Goal: Task Accomplishment & Management: Complete application form

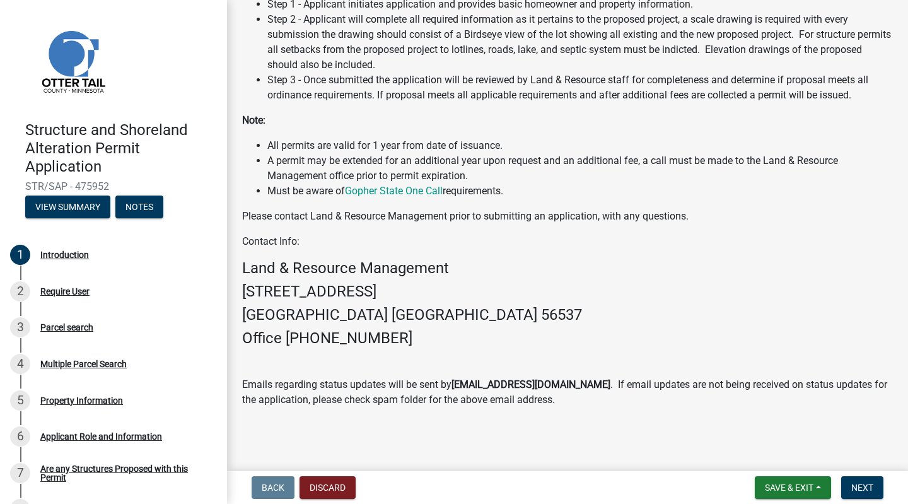
scroll to position [333, 0]
click at [862, 490] on span "Next" at bounding box center [862, 487] width 22 height 10
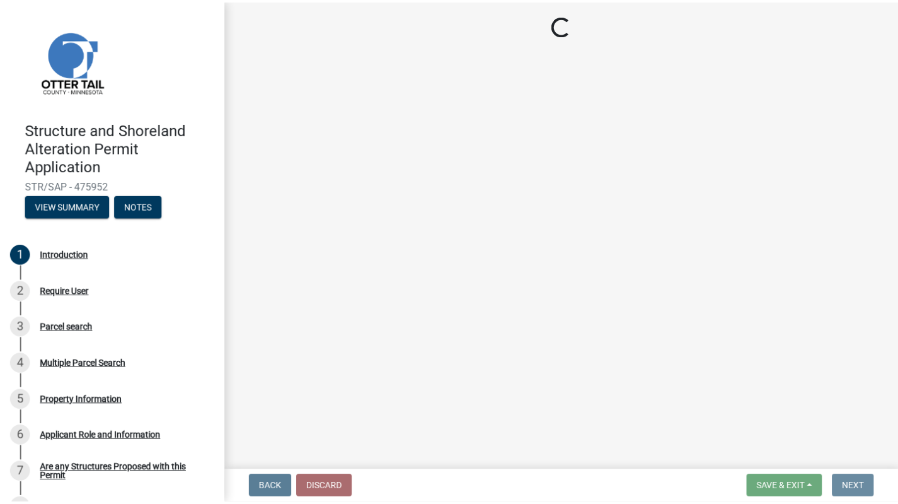
scroll to position [0, 0]
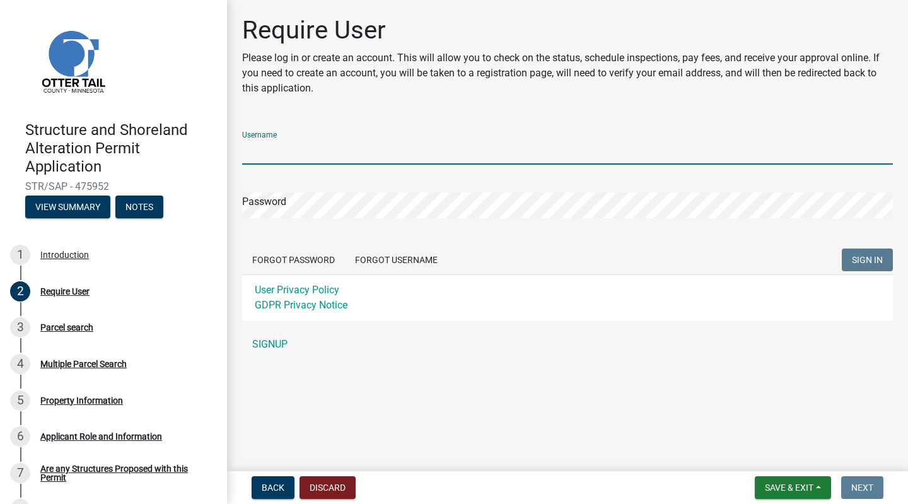
click at [326, 153] on input "Username" at bounding box center [567, 152] width 650 height 26
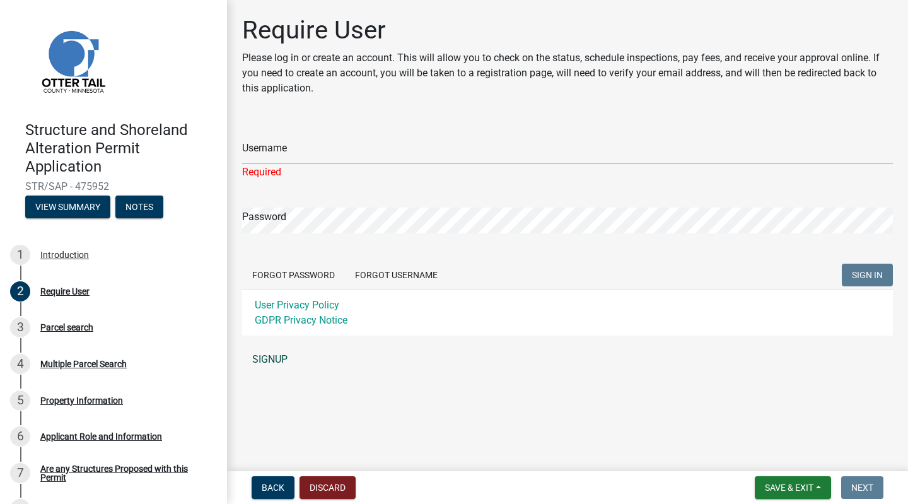
click at [267, 344] on div "Username Required Password Forgot Password Forgot Username SIGN IN User Privacy…" at bounding box center [567, 246] width 650 height 251
click at [268, 359] on link "SIGNUP" at bounding box center [567, 359] width 650 height 25
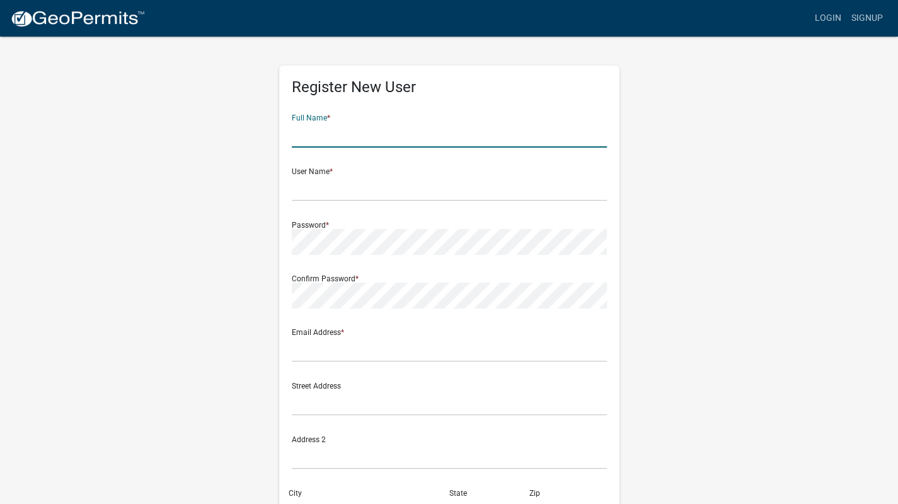
click at [371, 130] on input "text" at bounding box center [449, 135] width 315 height 26
type input "Joseph L Aas"
type input "[EMAIL_ADDRESS][DOMAIN_NAME]"
type input "1018 Southwood Dr S"
type input "Fargo"
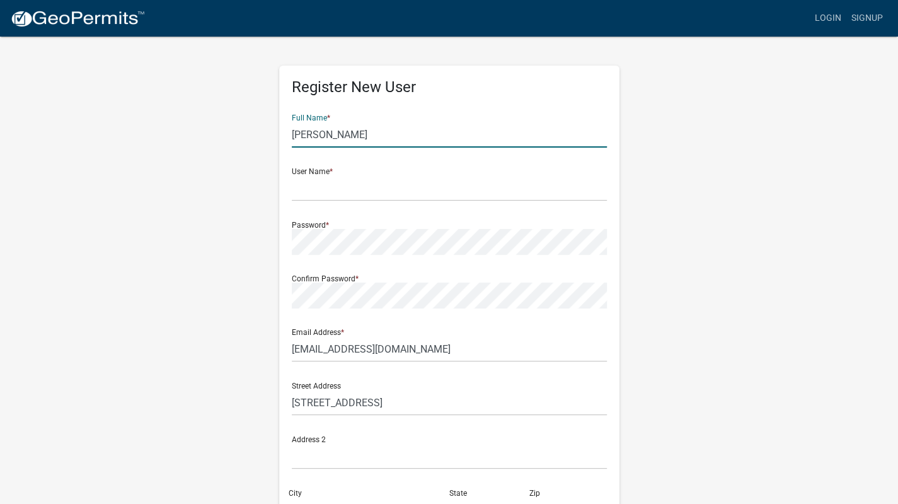
type input "ND"
type input "58103"
type input "7013882015"
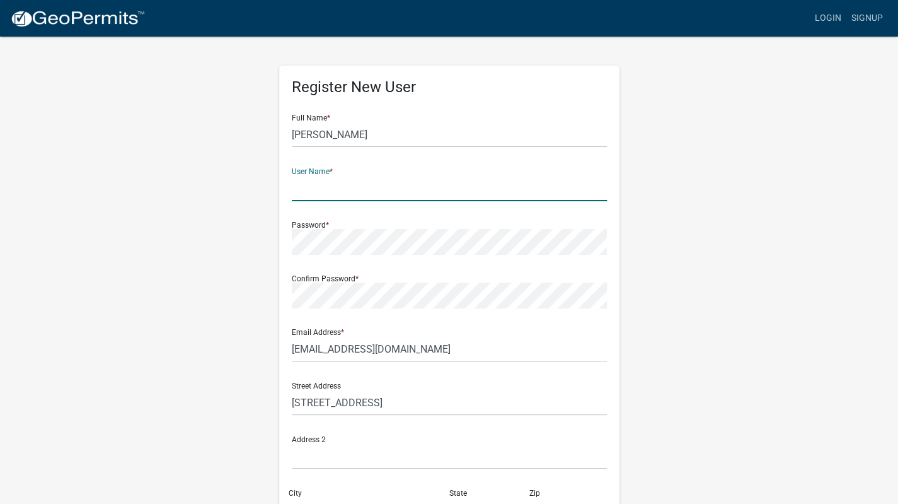
click at [363, 193] on input "text" at bounding box center [449, 188] width 315 height 26
type input "JoeAas"
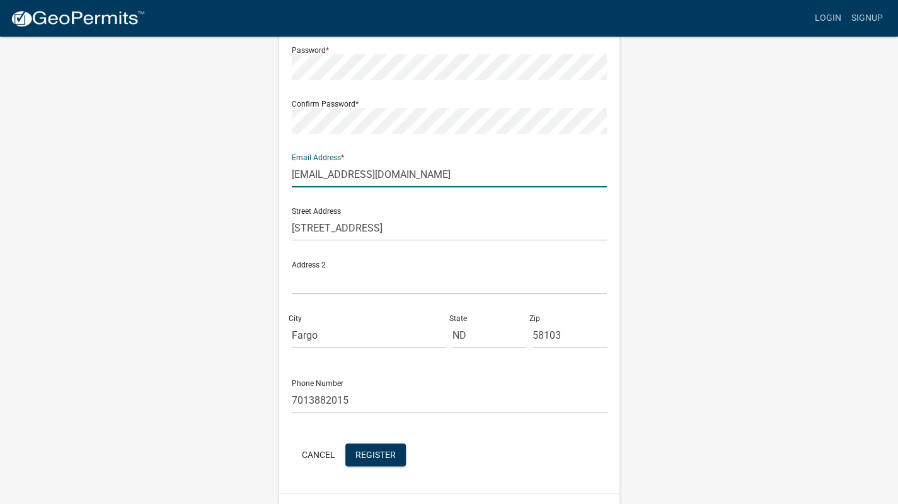
scroll to position [205, 0]
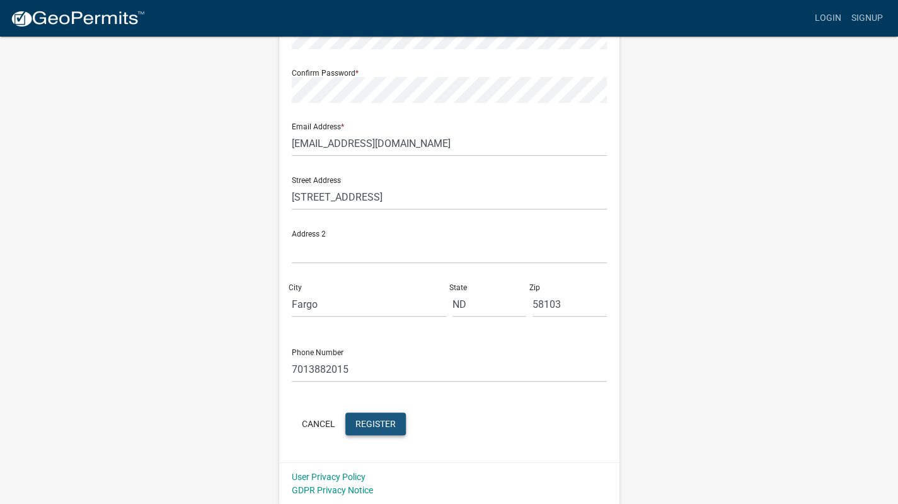
click at [379, 423] on span "Register" at bounding box center [375, 423] width 40 height 10
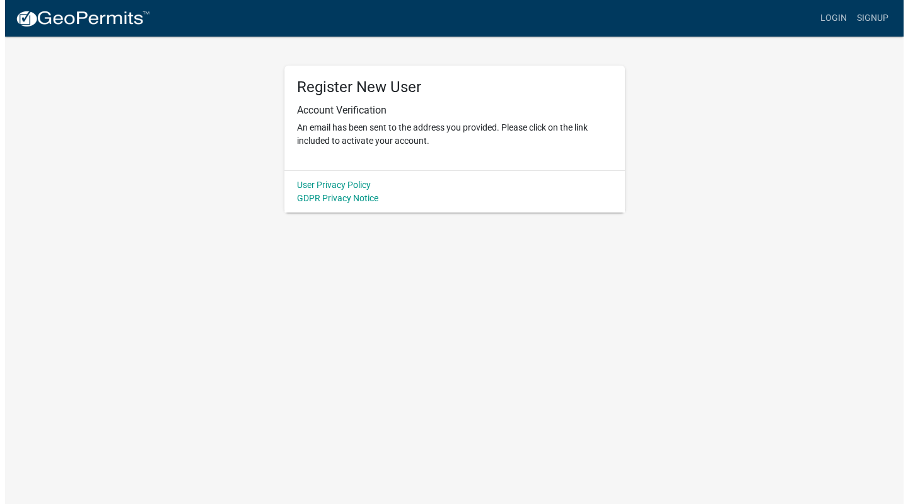
scroll to position [0, 0]
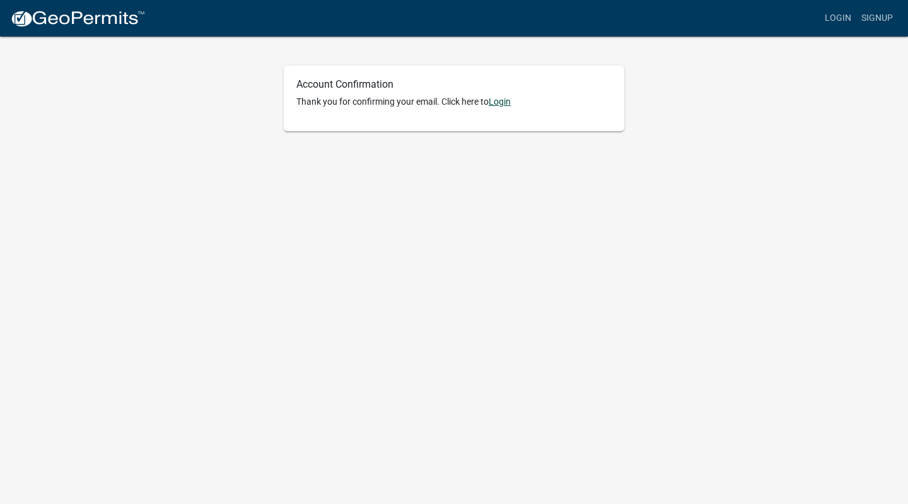
click at [505, 103] on link "Login" at bounding box center [499, 101] width 22 height 10
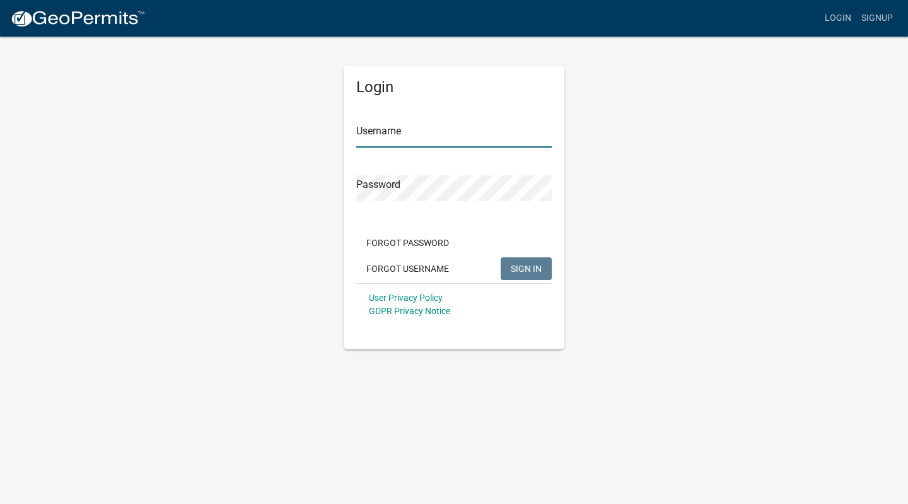
type input "JoeAas"
click at [518, 270] on span "SIGN IN" at bounding box center [526, 268] width 31 height 10
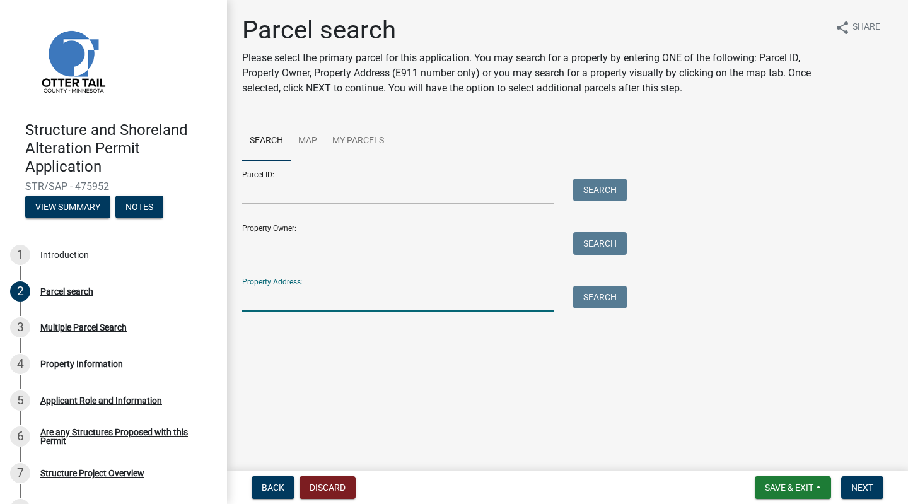
click at [285, 296] on input "Property Address:" at bounding box center [398, 299] width 312 height 26
type input "23090 Washburn Ln"
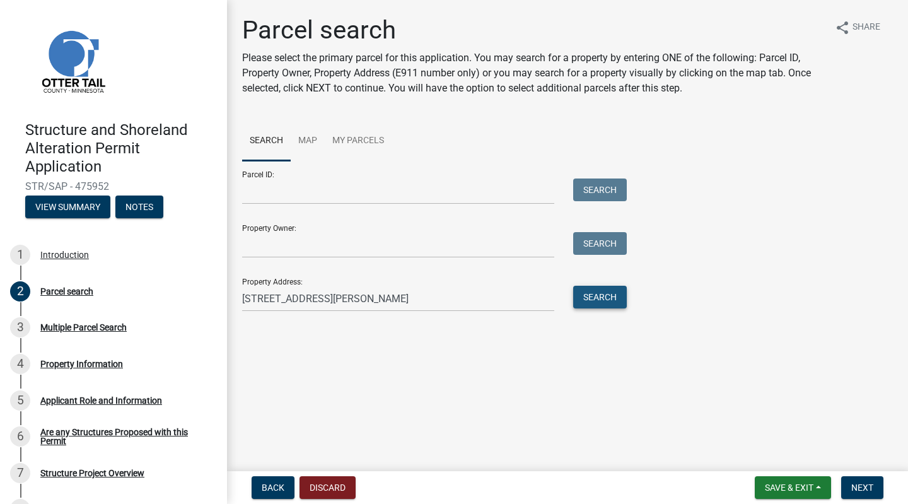
click at [598, 295] on button "Search" at bounding box center [600, 297] width 54 height 23
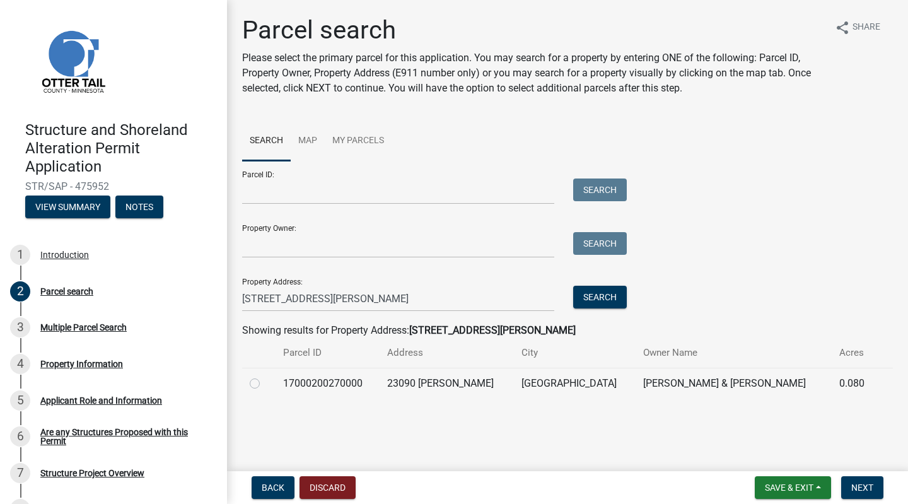
click at [265, 376] on label at bounding box center [265, 376] width 0 height 0
click at [265, 384] on input "radio" at bounding box center [269, 380] width 8 height 8
radio input "true"
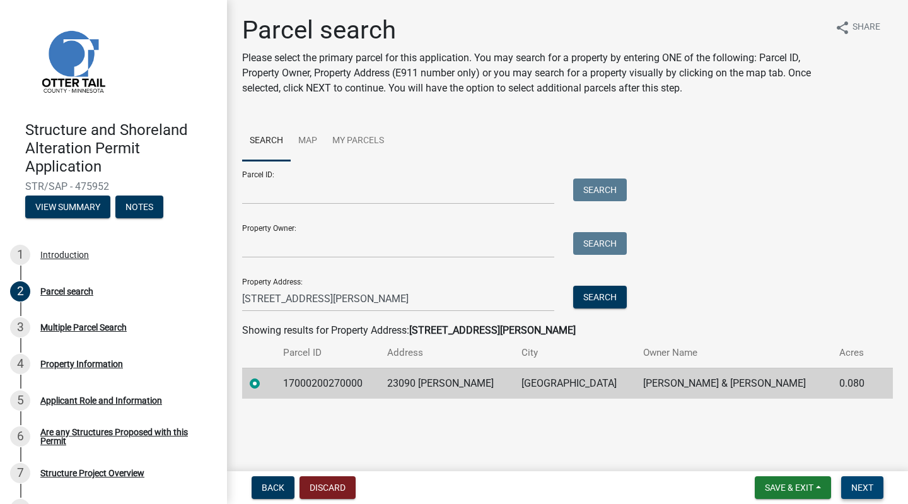
click at [862, 486] on span "Next" at bounding box center [862, 487] width 22 height 10
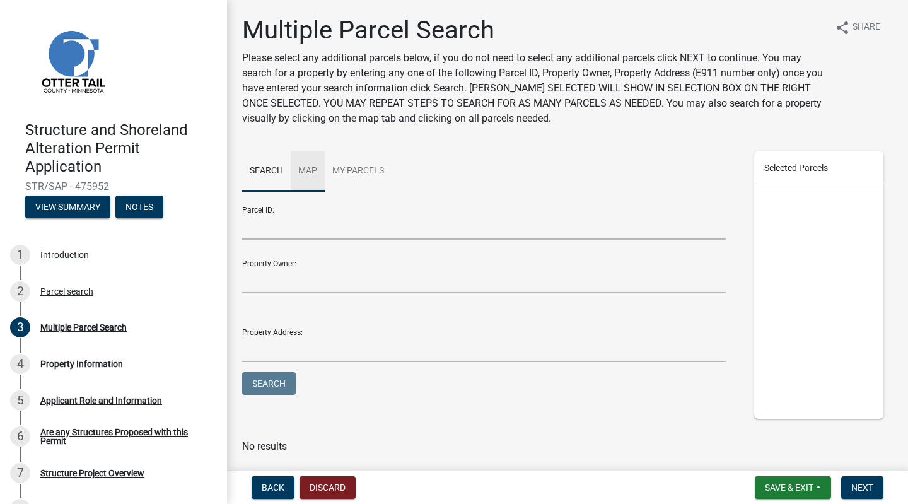
click at [310, 168] on link "Map" at bounding box center [308, 171] width 34 height 40
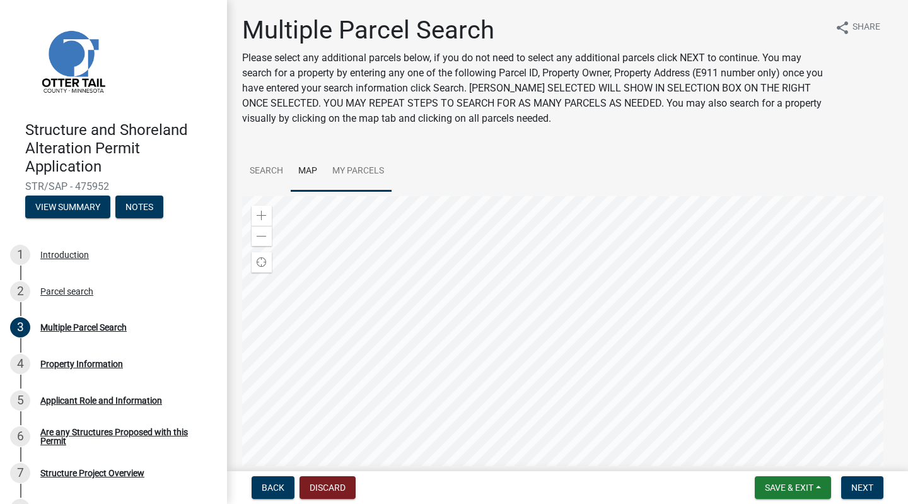
click at [513, 375] on div at bounding box center [567, 353] width 650 height 315
click at [605, 395] on div at bounding box center [567, 353] width 650 height 315
click at [565, 394] on div at bounding box center [567, 353] width 650 height 315
click at [861, 486] on span "Next" at bounding box center [862, 487] width 22 height 10
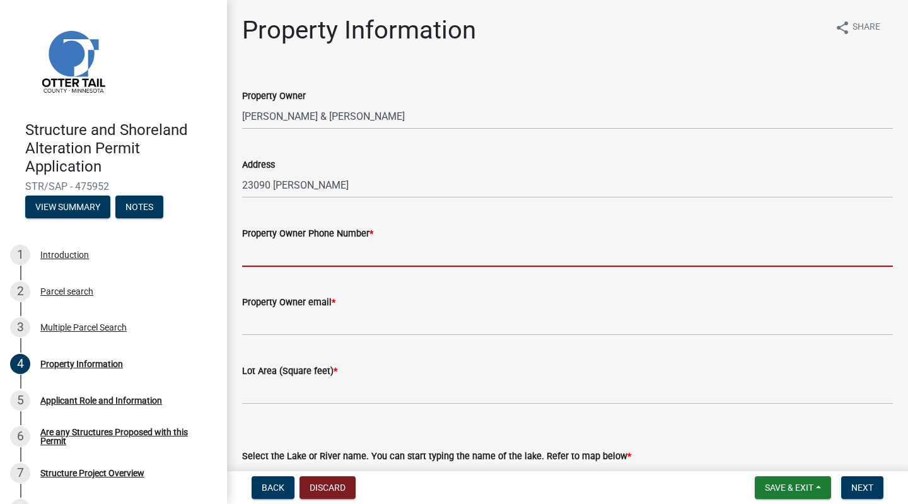
click at [434, 258] on input "Property Owner Phone Number *" at bounding box center [567, 254] width 650 height 26
type input "7013882015"
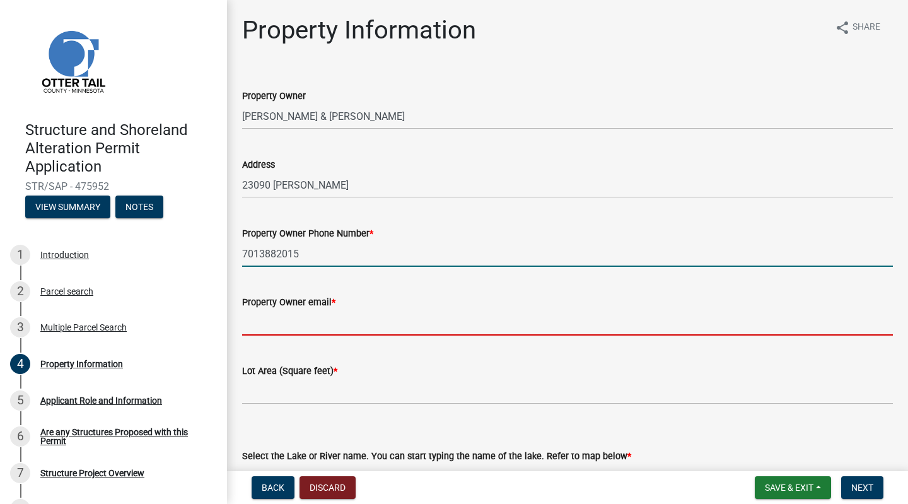
type input "joeaas@gmail.com"
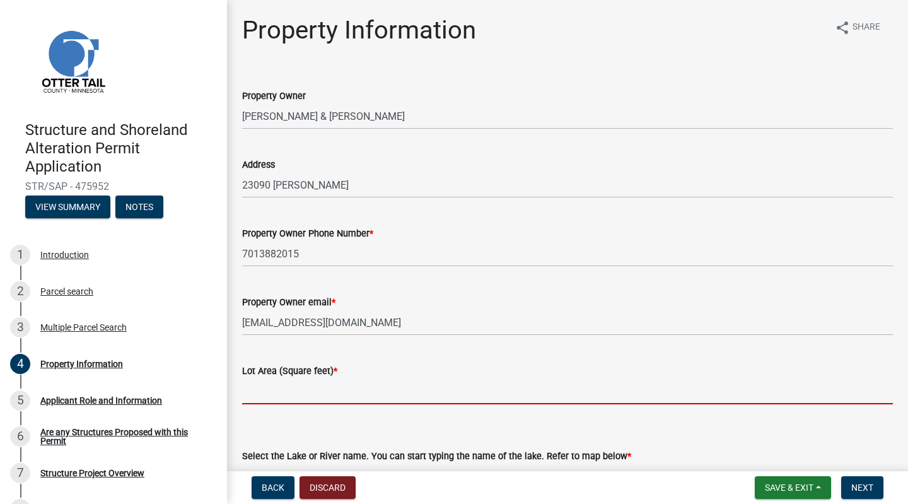
click at [267, 393] on input "text" at bounding box center [567, 391] width 650 height 26
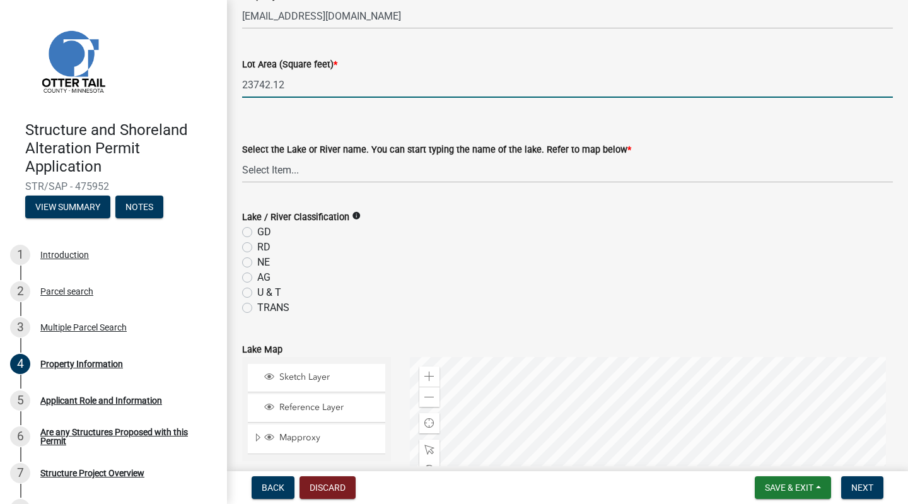
scroll to position [317, 0]
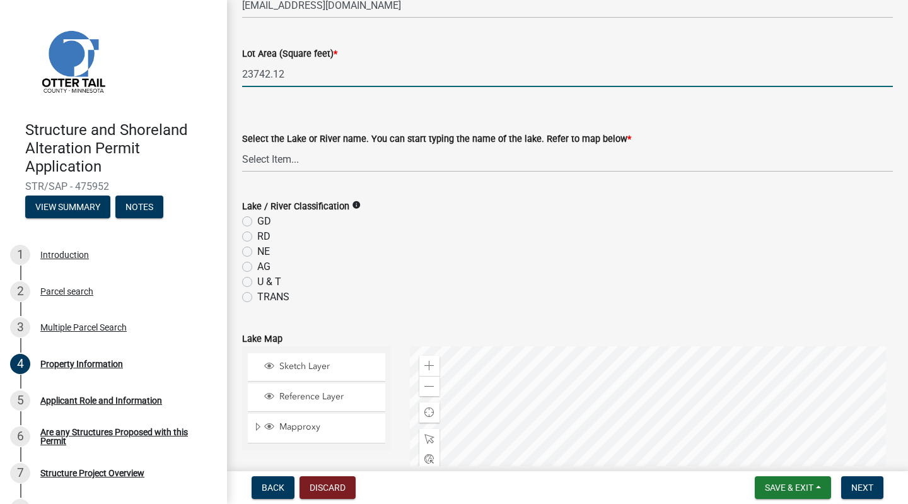
type input "23742.12"
click at [272, 158] on select "Select Item... None Adley 56-031 Albert 56-118 Alfred 56-600 Alice 56-244 Alice…" at bounding box center [567, 159] width 650 height 26
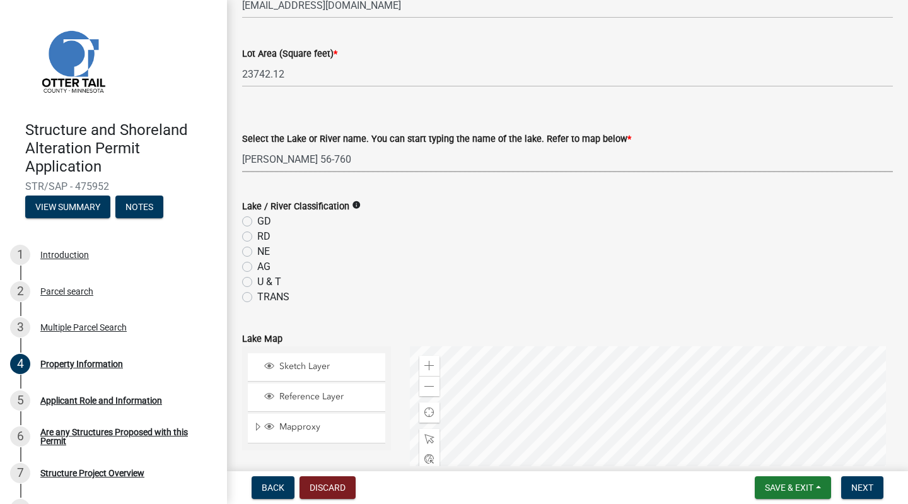
select select "21cdef33-1681-41da-b7a6-3f3c66787771"
click at [274, 157] on select "Select Item... None Adley 56-031 Albert 56-118 Alfred 56-600 Alice 56-244 Alice…" at bounding box center [567, 159] width 650 height 26
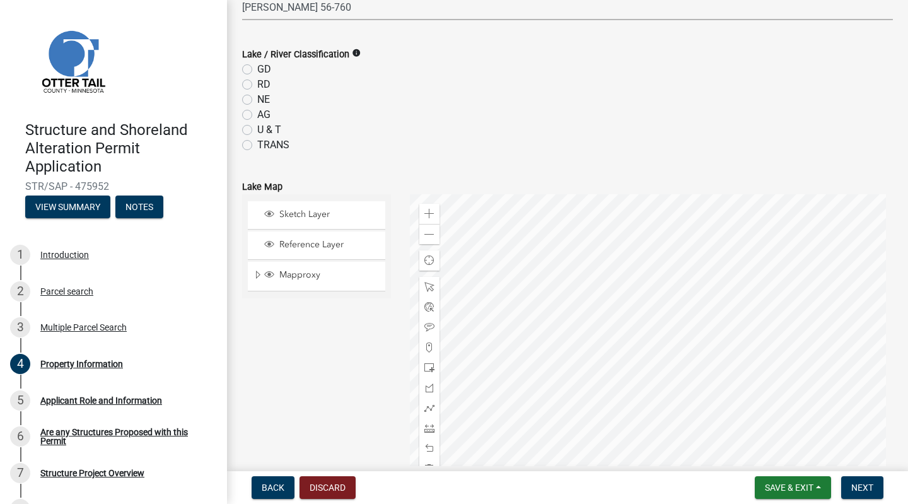
scroll to position [470, 0]
click at [354, 52] on icon "info" at bounding box center [356, 51] width 9 height 9
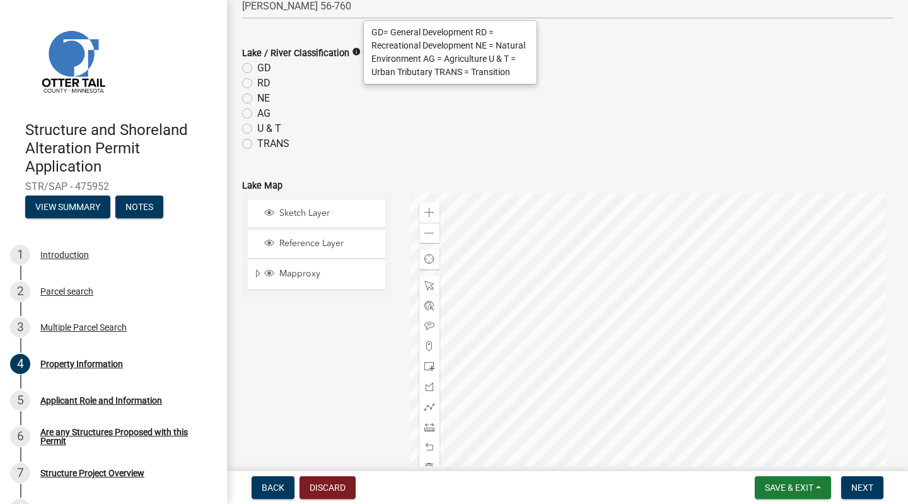
click at [257, 67] on label "GD" at bounding box center [264, 68] width 14 height 15
click at [257, 67] on input "GD" at bounding box center [261, 65] width 8 height 8
radio input "true"
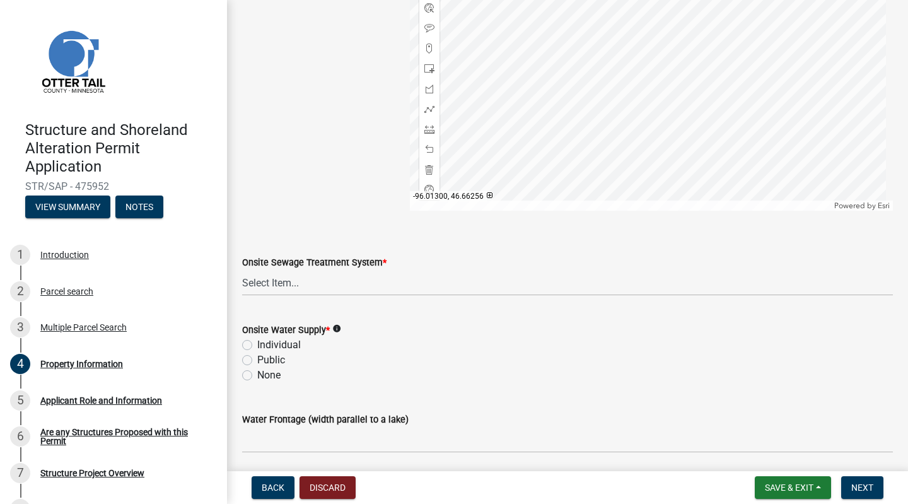
scroll to position [813, 0]
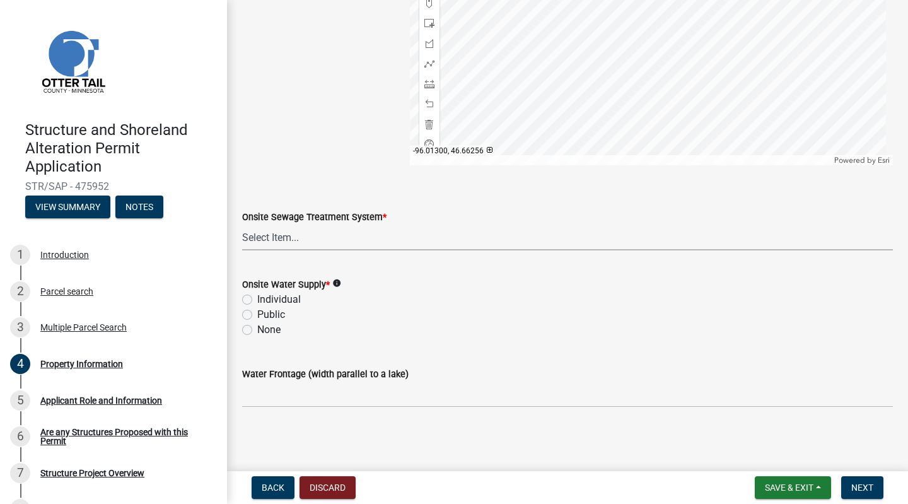
click at [285, 244] on select "Select Item... L&R Certificate of Compliance within 5yrs Compliance Inspection …" at bounding box center [567, 237] width 650 height 26
click at [242, 224] on select "Select Item... L&R Certificate of Compliance within 5yrs Compliance Inspection …" at bounding box center [567, 237] width 650 height 26
select select "bc365043-463f-4dd2-a146-228392936da3"
click at [364, 233] on select "Select Item... L&R Certificate of Compliance within 5yrs Compliance Inspection …" at bounding box center [567, 237] width 650 height 26
click at [352, 236] on select "Select Item... L&R Certificate of Compliance within 5yrs Compliance Inspection …" at bounding box center [567, 237] width 650 height 26
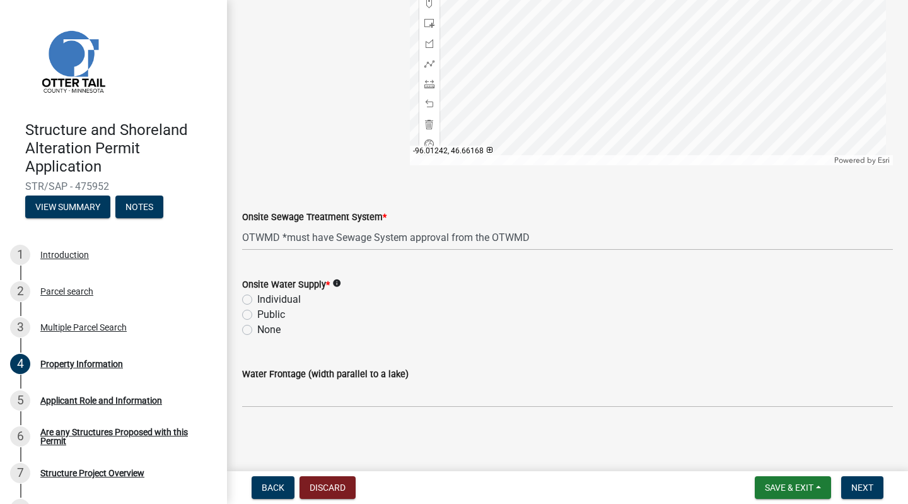
click at [257, 301] on label "Individual" at bounding box center [278, 299] width 43 height 15
click at [257, 300] on input "Individual" at bounding box center [261, 296] width 8 height 8
radio input "true"
click at [337, 282] on icon "info" at bounding box center [336, 283] width 9 height 9
click at [470, 235] on select "Select Item... L&R Certificate of Compliance within 5yrs Compliance Inspection …" at bounding box center [567, 237] width 650 height 26
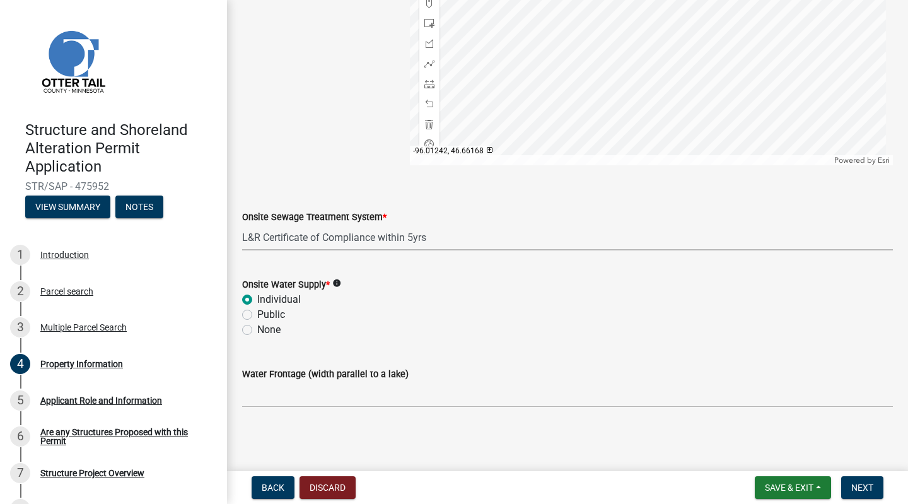
click at [242, 224] on select "Select Item... L&R Certificate of Compliance within 5yrs Compliance Inspection …" at bounding box center [567, 237] width 650 height 26
select select "bc95ce3f-9706-43bd-97a5-80c1e912429f"
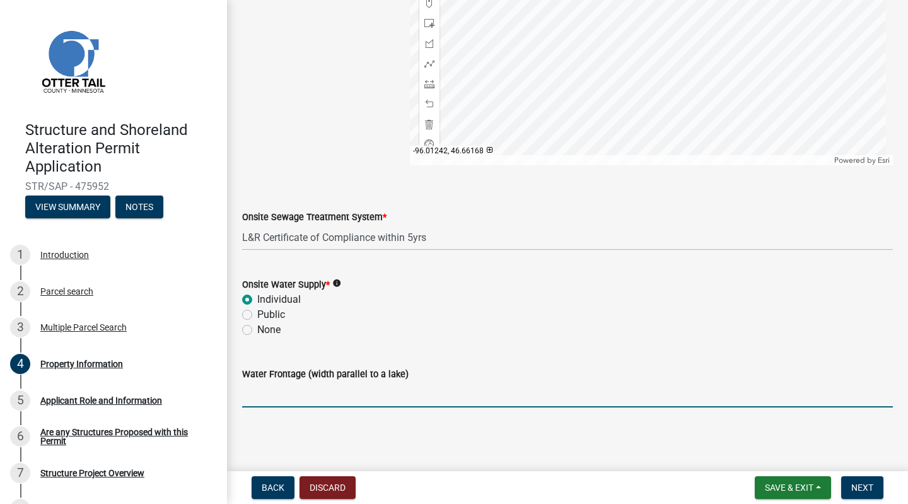
click at [380, 393] on input "Water Frontage (width parallel to a lake)" at bounding box center [567, 394] width 650 height 26
type input "150"
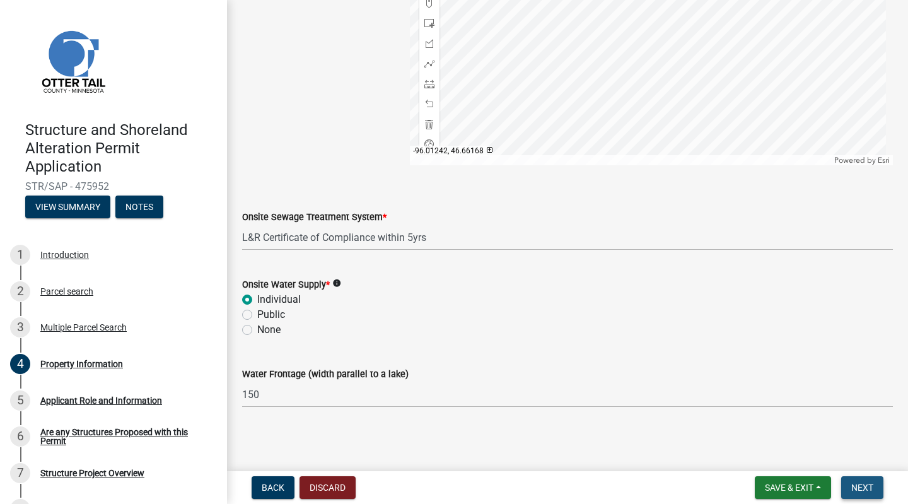
click at [865, 490] on span "Next" at bounding box center [862, 487] width 22 height 10
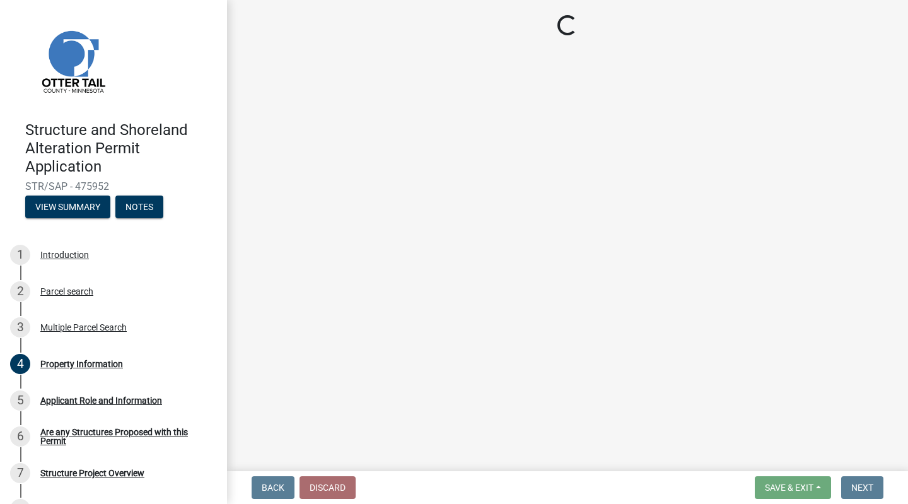
scroll to position [0, 0]
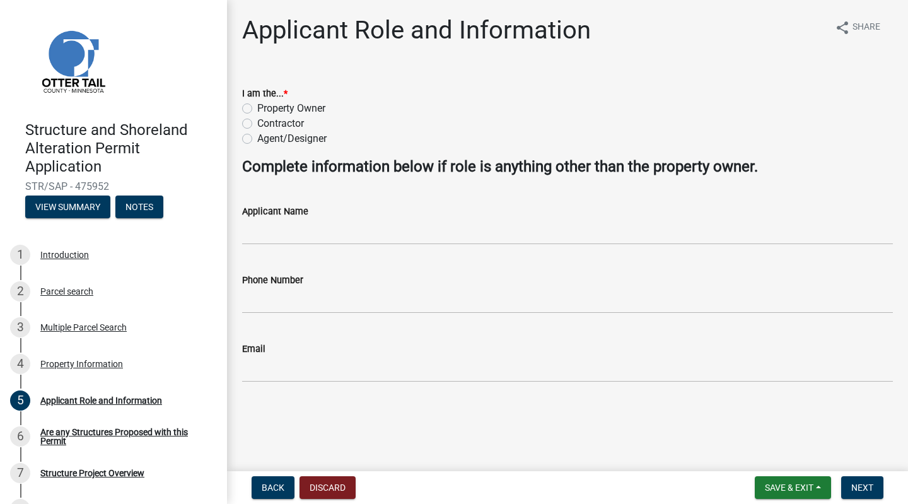
click at [257, 103] on label "Property Owner" at bounding box center [291, 108] width 68 height 15
click at [257, 103] on input "Property Owner" at bounding box center [261, 105] width 8 height 8
radio input "true"
click at [862, 491] on span "Next" at bounding box center [862, 487] width 22 height 10
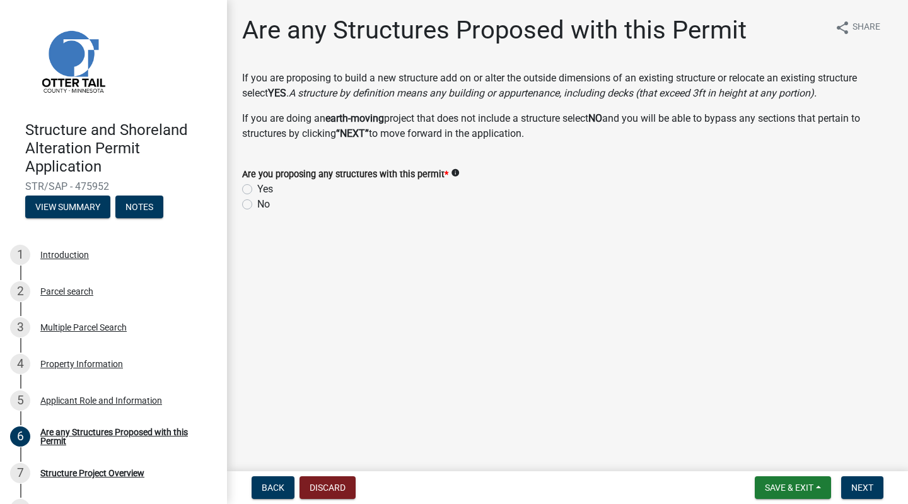
click at [257, 187] on label "Yes" at bounding box center [265, 189] width 16 height 15
click at [257, 187] on input "Yes" at bounding box center [261, 186] width 8 height 8
radio input "true"
click at [857, 488] on span "Next" at bounding box center [862, 487] width 22 height 10
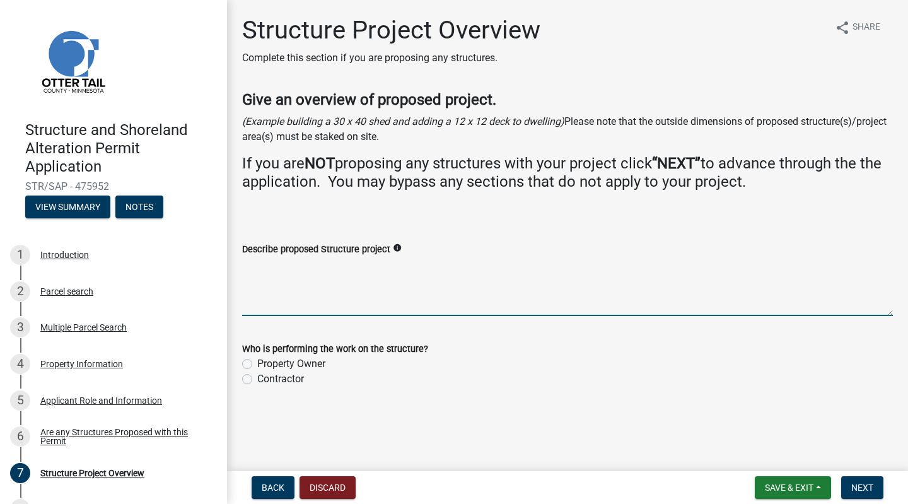
click at [436, 296] on textarea "Describe proposed Structure project" at bounding box center [567, 286] width 650 height 59
type textarea "Adding onto existing garage to allow parking space for cars."
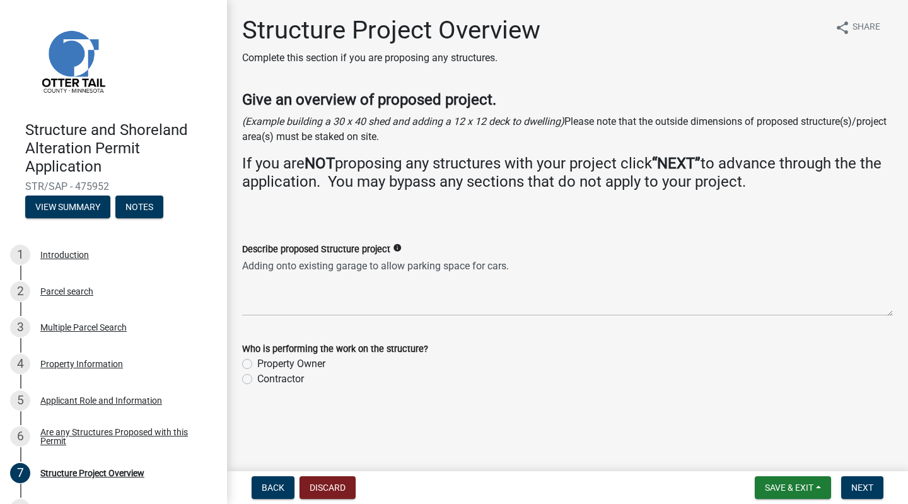
click at [257, 380] on label "Contractor" at bounding box center [280, 378] width 47 height 15
click at [257, 379] on input "Contractor" at bounding box center [261, 375] width 8 height 8
radio input "true"
click at [867, 489] on span "Next" at bounding box center [862, 487] width 22 height 10
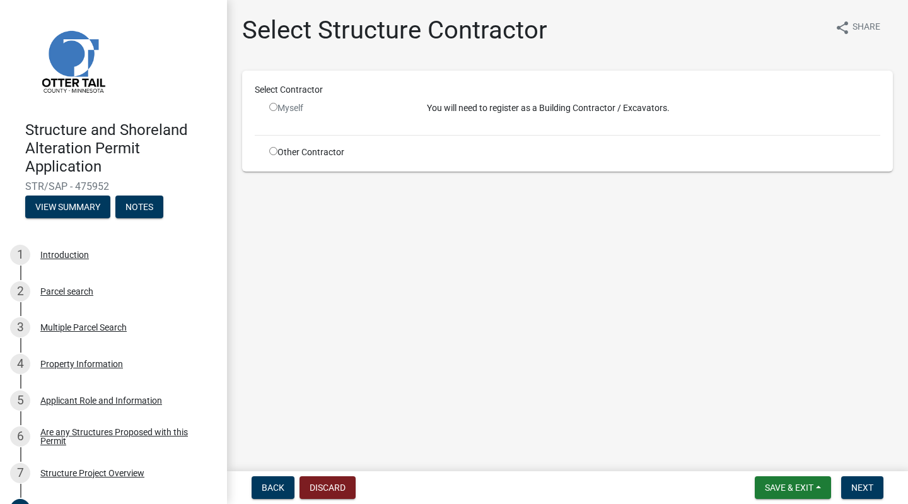
click at [275, 152] on input "radio" at bounding box center [273, 151] width 8 height 8
radio input "true"
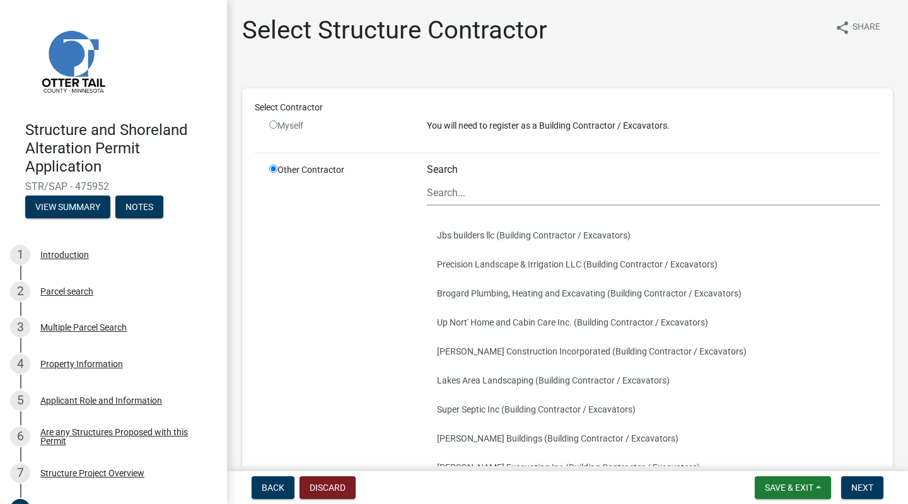
click at [273, 122] on input "radio" at bounding box center [273, 124] width 8 height 8
radio input "false"
radio input "true"
click at [273, 123] on input "radio" at bounding box center [273, 124] width 8 height 8
radio input "false"
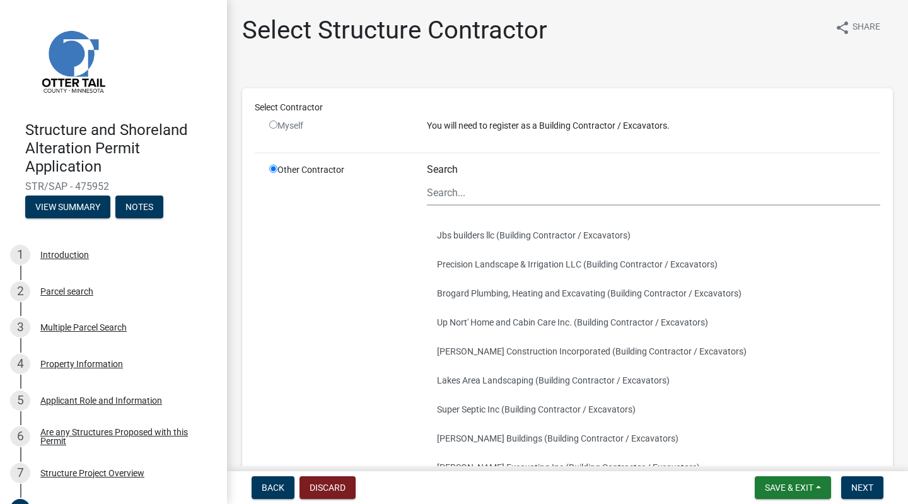
radio input "true"
click at [273, 123] on input "radio" at bounding box center [273, 124] width 8 height 8
radio input "false"
radio input "true"
click at [273, 123] on input "radio" at bounding box center [273, 124] width 8 height 8
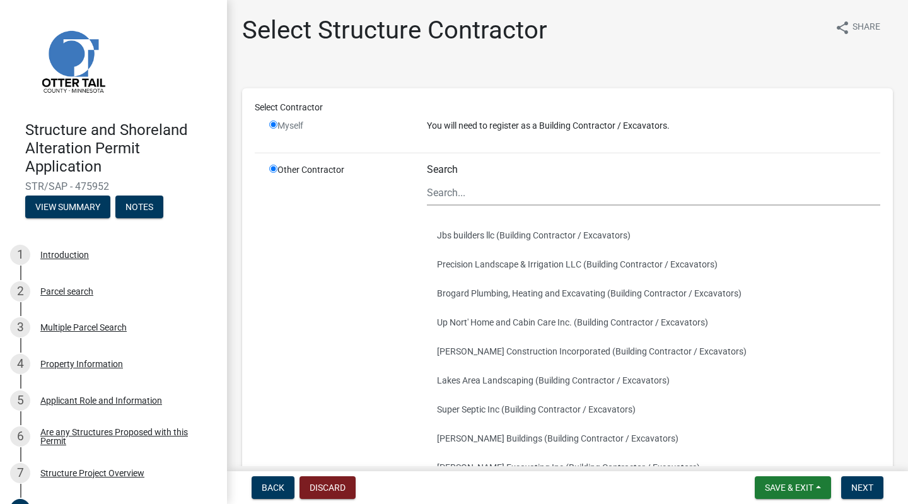
radio input "false"
radio input "true"
click at [273, 123] on input "radio" at bounding box center [273, 124] width 8 height 8
radio input "false"
radio input "true"
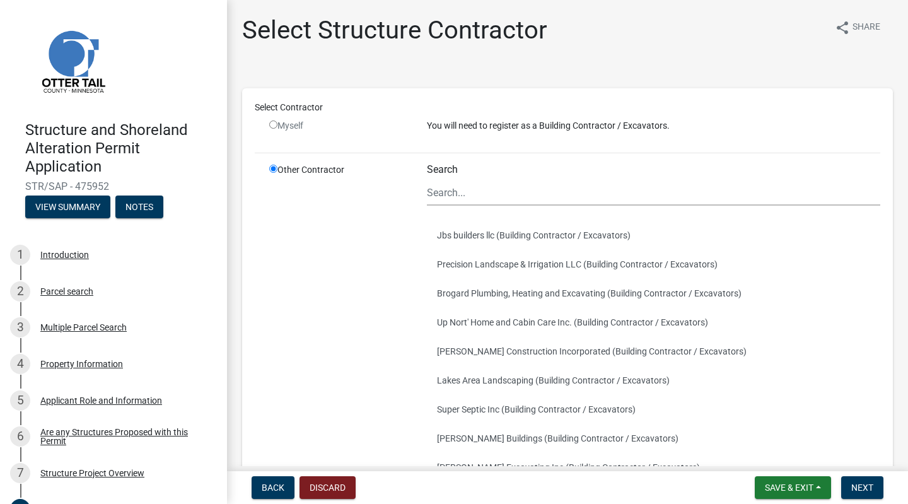
click at [273, 123] on input "radio" at bounding box center [273, 124] width 8 height 8
radio input "false"
radio input "true"
click at [273, 123] on input "radio" at bounding box center [273, 124] width 8 height 8
radio input "false"
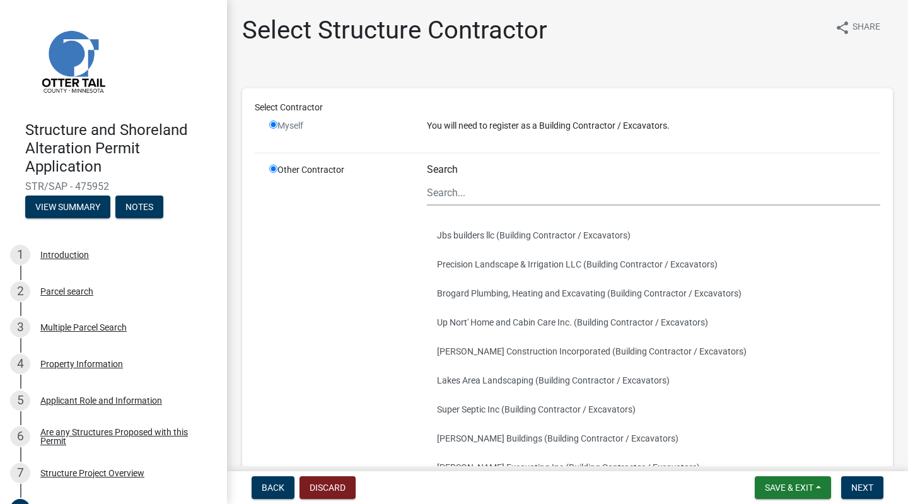
radio input "true"
click at [503, 193] on input "Search" at bounding box center [653, 193] width 453 height 26
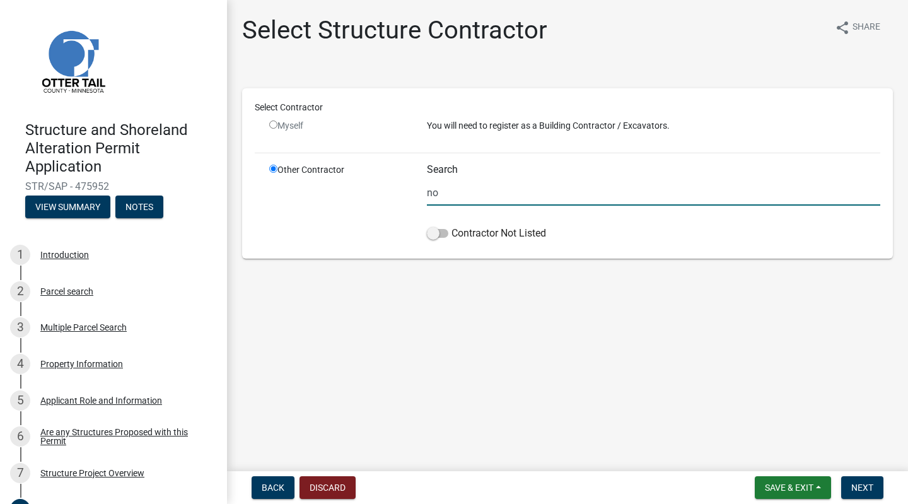
type input "n"
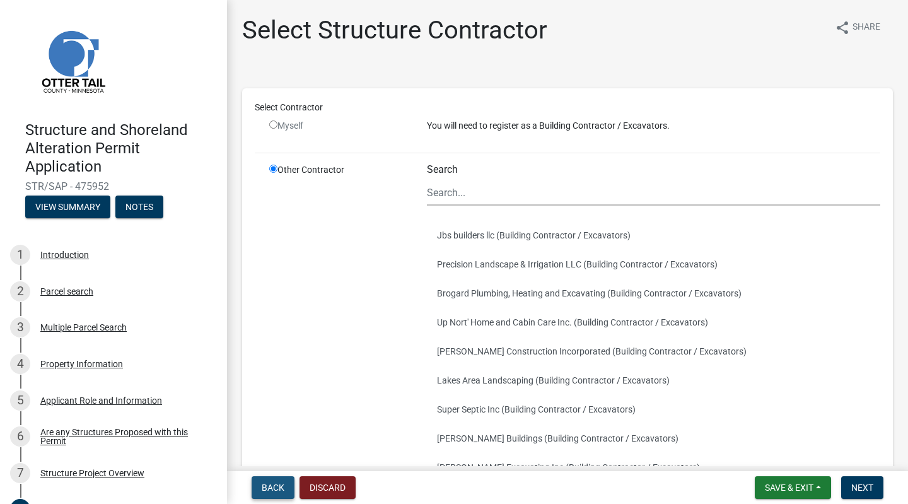
click at [270, 486] on span "Back" at bounding box center [273, 487] width 23 height 10
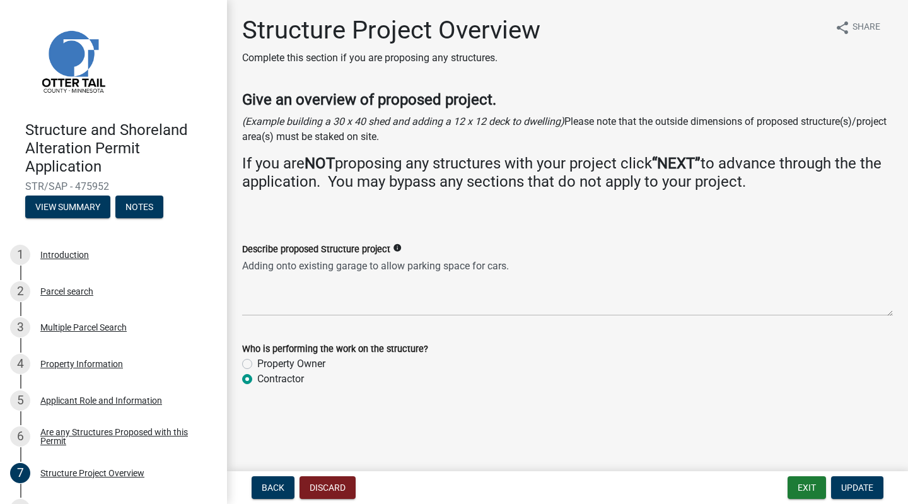
click at [257, 363] on label "Property Owner" at bounding box center [291, 363] width 68 height 15
click at [257, 363] on input "Property Owner" at bounding box center [261, 360] width 8 height 8
radio input "true"
click at [853, 488] on span "Update" at bounding box center [857, 487] width 32 height 10
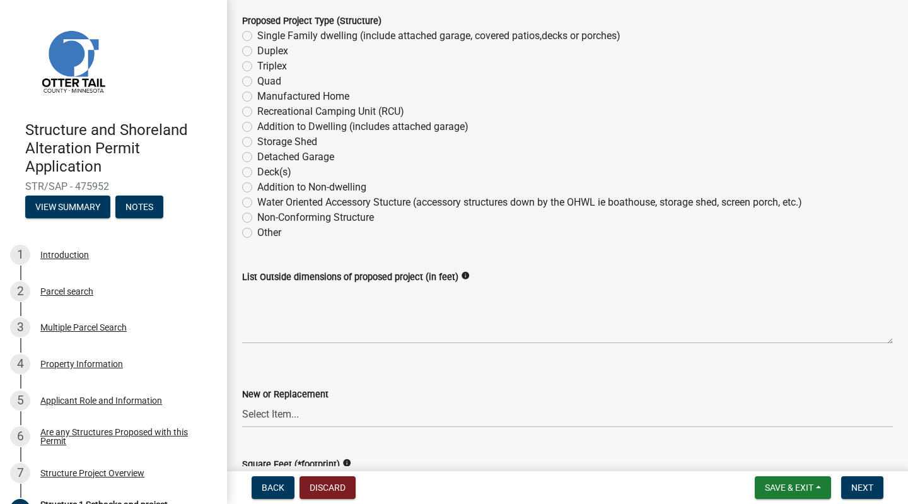
scroll to position [235, 0]
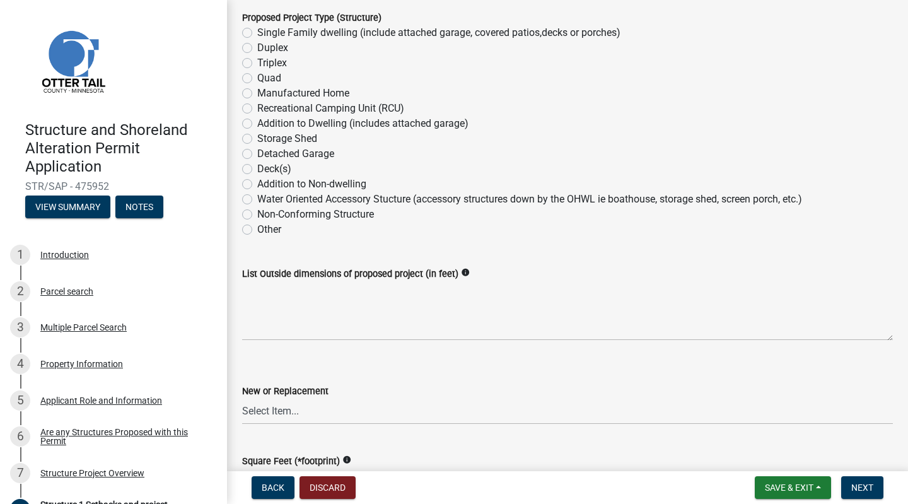
click at [257, 156] on label "Detached Garage" at bounding box center [295, 153] width 77 height 15
click at [257, 154] on input "Detached Garage" at bounding box center [261, 150] width 8 height 8
radio input "true"
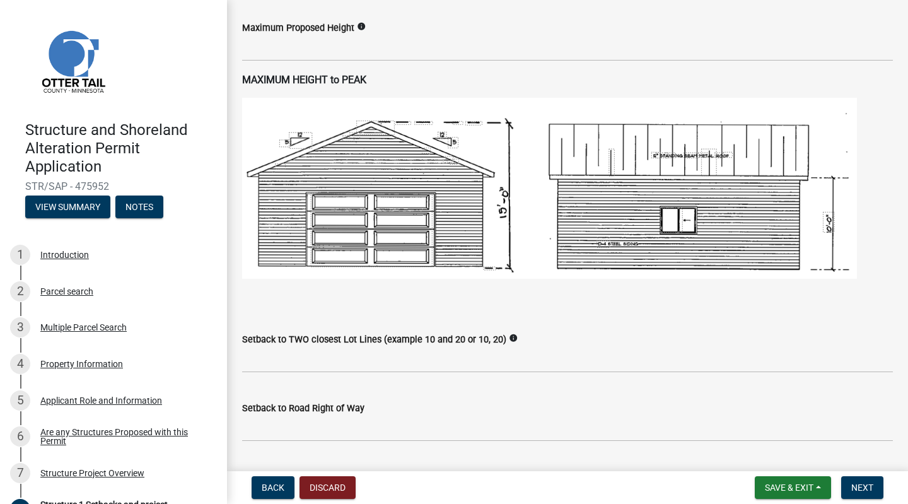
scroll to position [737, 0]
click at [778, 487] on span "Save & Exit" at bounding box center [789, 487] width 49 height 10
click at [775, 458] on button "Save & Exit" at bounding box center [780, 454] width 101 height 30
